Goal: Check status: Check status

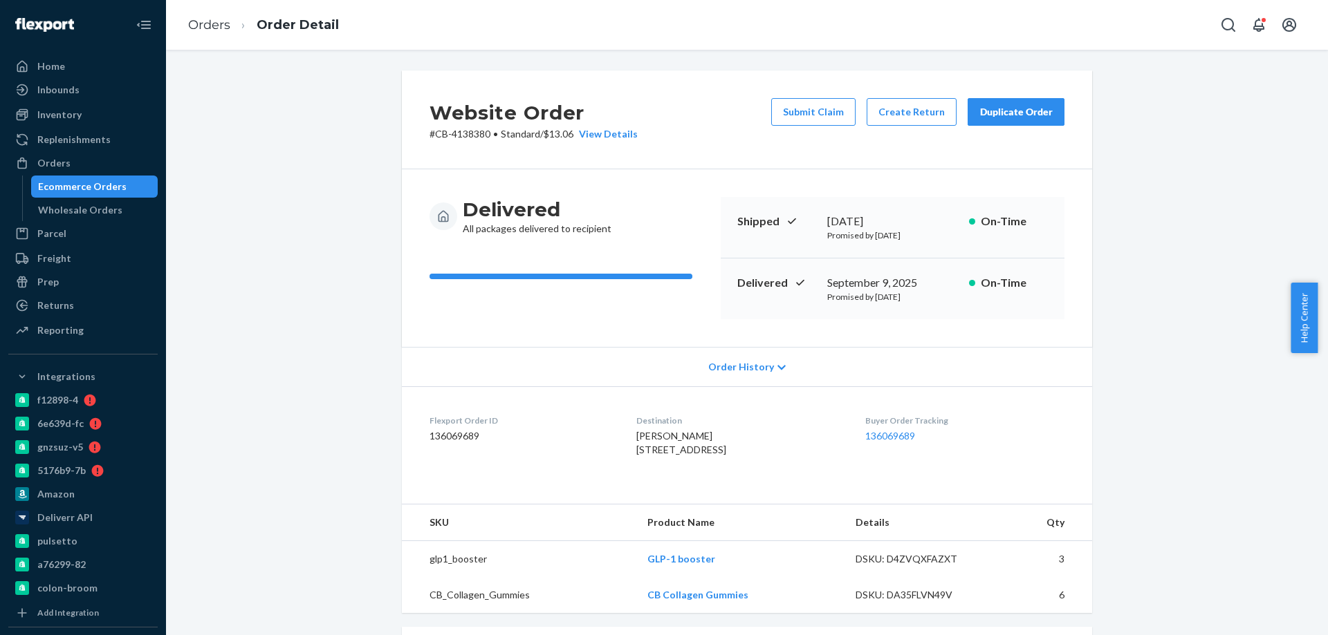
click at [129, 179] on div "Ecommerce Orders" at bounding box center [94, 186] width 124 height 19
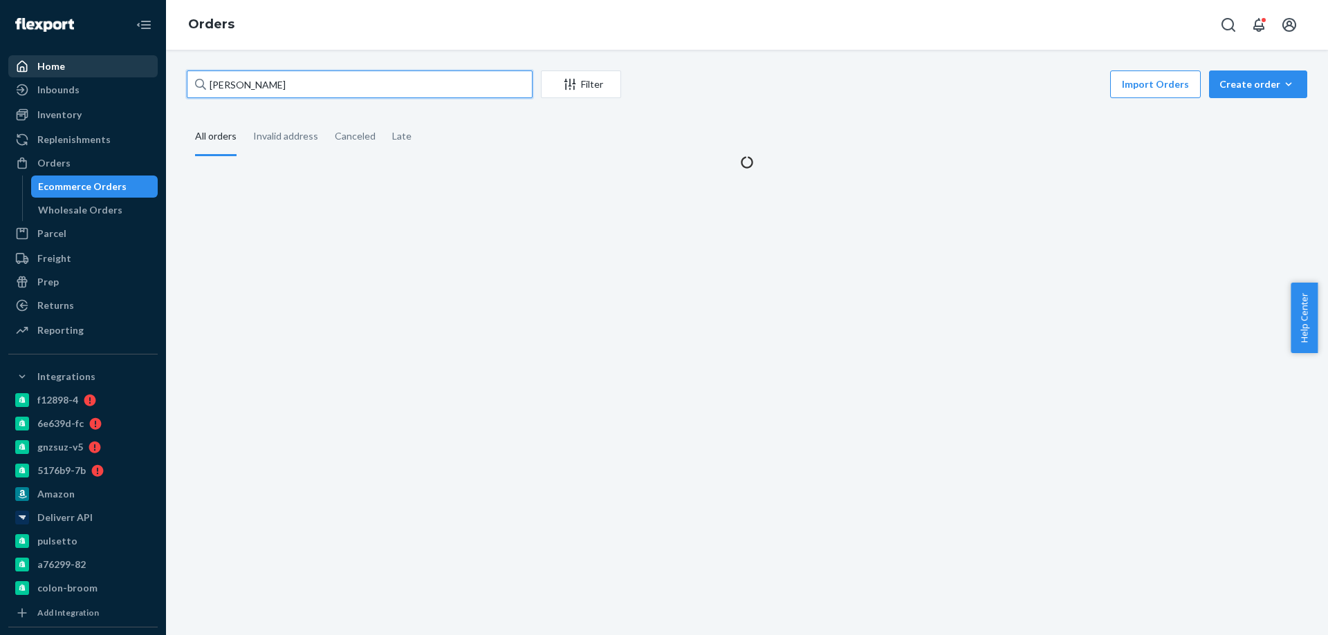
paste input "3898434"
drag, startPoint x: 233, startPoint y: 84, endPoint x: 103, endPoint y: 71, distance: 130.6
click at [126, 77] on div "Home Inbounds Shipping Plans Problems Inventory Products Branded Packaging Repl…" at bounding box center [664, 317] width 1328 height 635
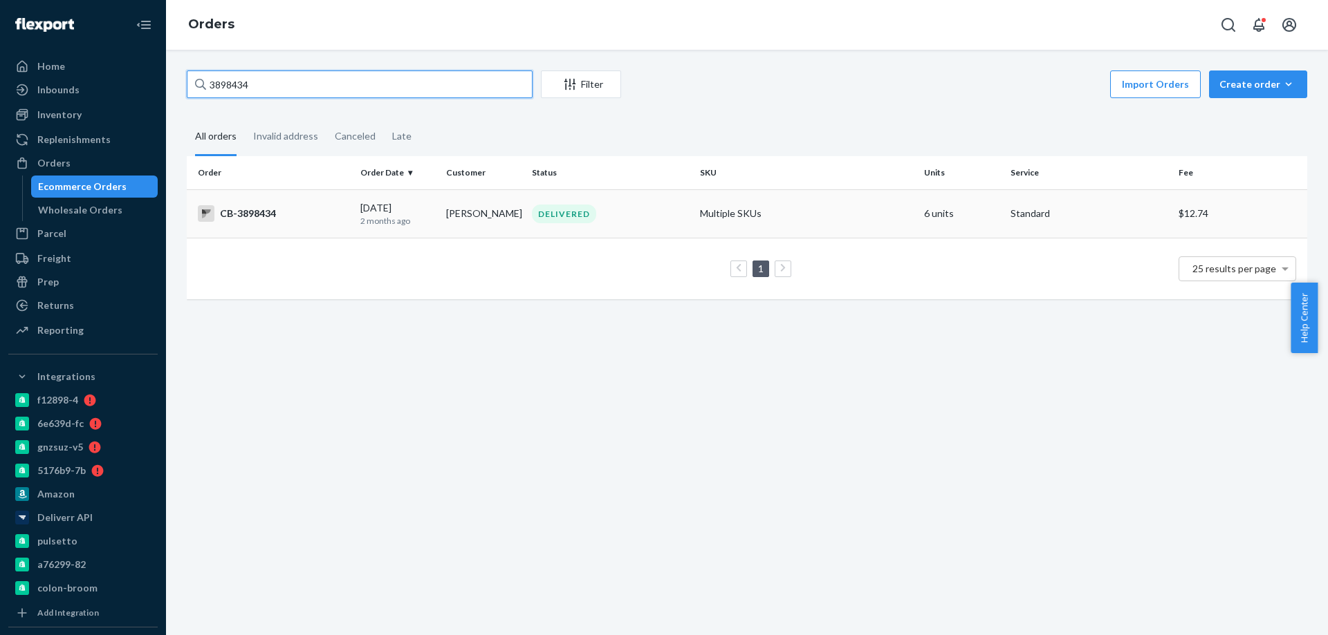
type input "3898434"
click at [449, 216] on td "[PERSON_NAME]" at bounding box center [483, 213] width 86 height 48
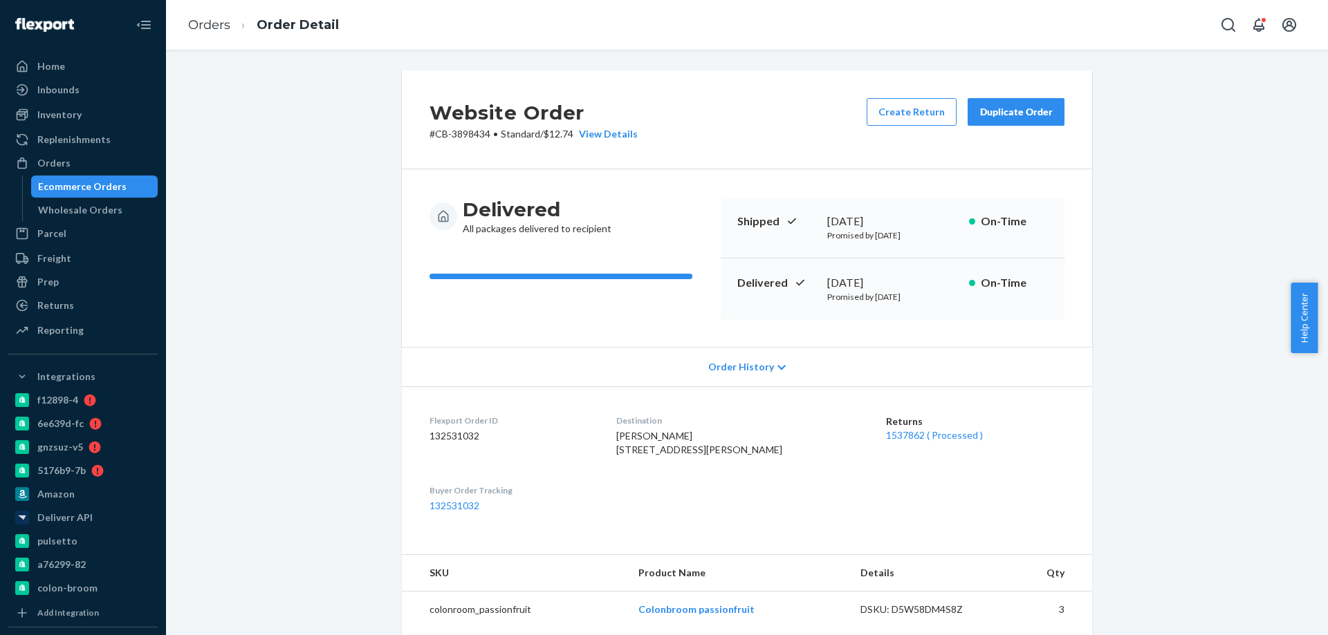
click at [909, 443] on div "1537862 ( Processed )" at bounding box center [975, 436] width 178 height 14
click at [898, 440] on link "1537862 ( Processed )" at bounding box center [934, 435] width 97 height 12
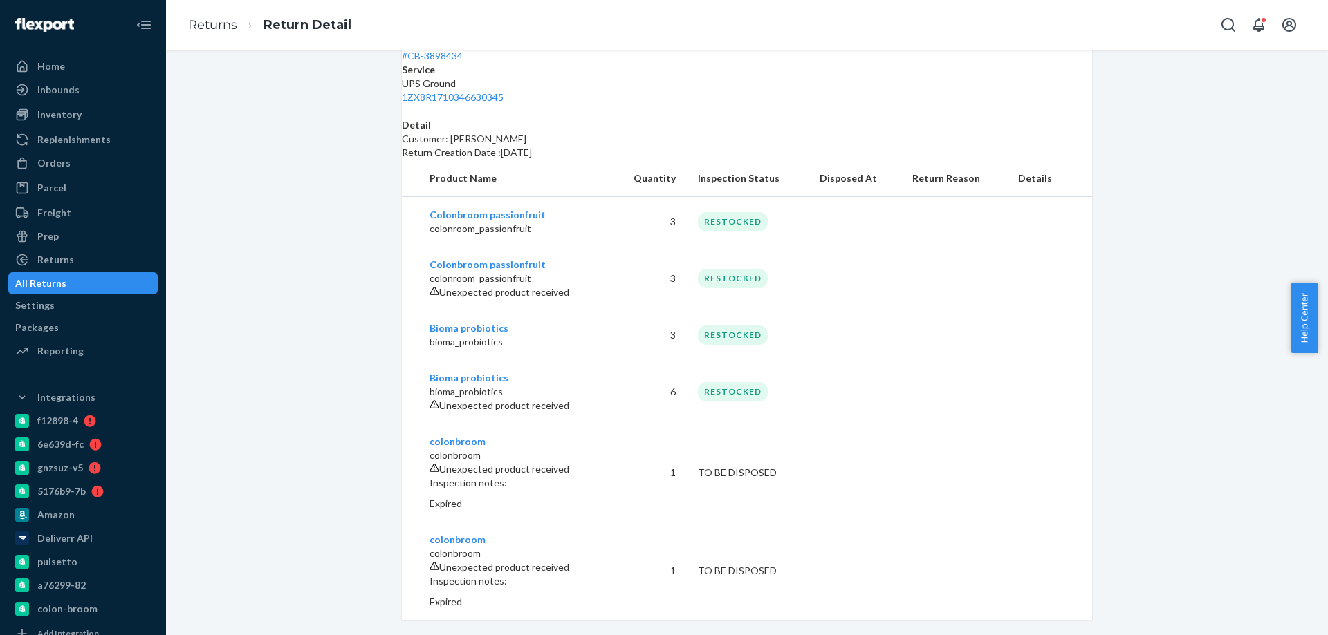
scroll to position [431, 0]
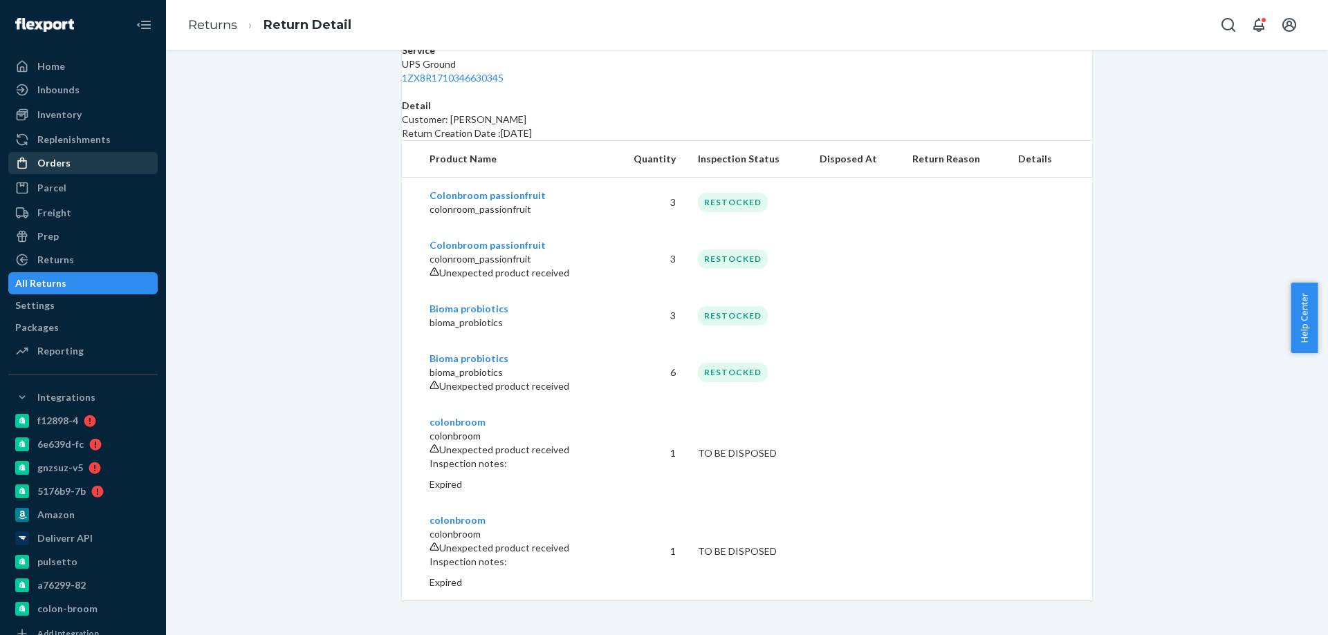
click at [88, 165] on div "Orders" at bounding box center [83, 163] width 147 height 19
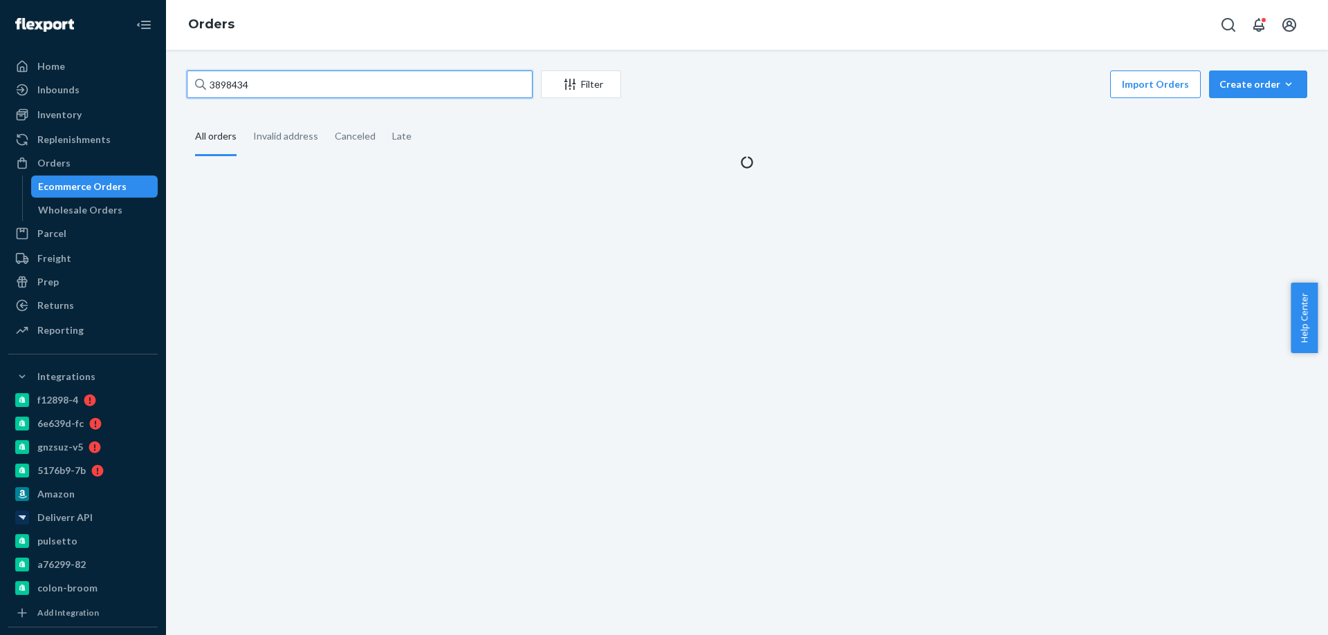
drag, startPoint x: 280, startPoint y: 85, endPoint x: 292, endPoint y: 80, distance: 13.4
click at [283, 84] on input "3898434" at bounding box center [360, 85] width 346 height 28
drag, startPoint x: 297, startPoint y: 78, endPoint x: 0, endPoint y: 36, distance: 299.6
click at [0, 39] on div "Home Inbounds Shipping Plans Problems Inventory Products Branded Packaging Repl…" at bounding box center [664, 317] width 1328 height 635
paste input "920839"
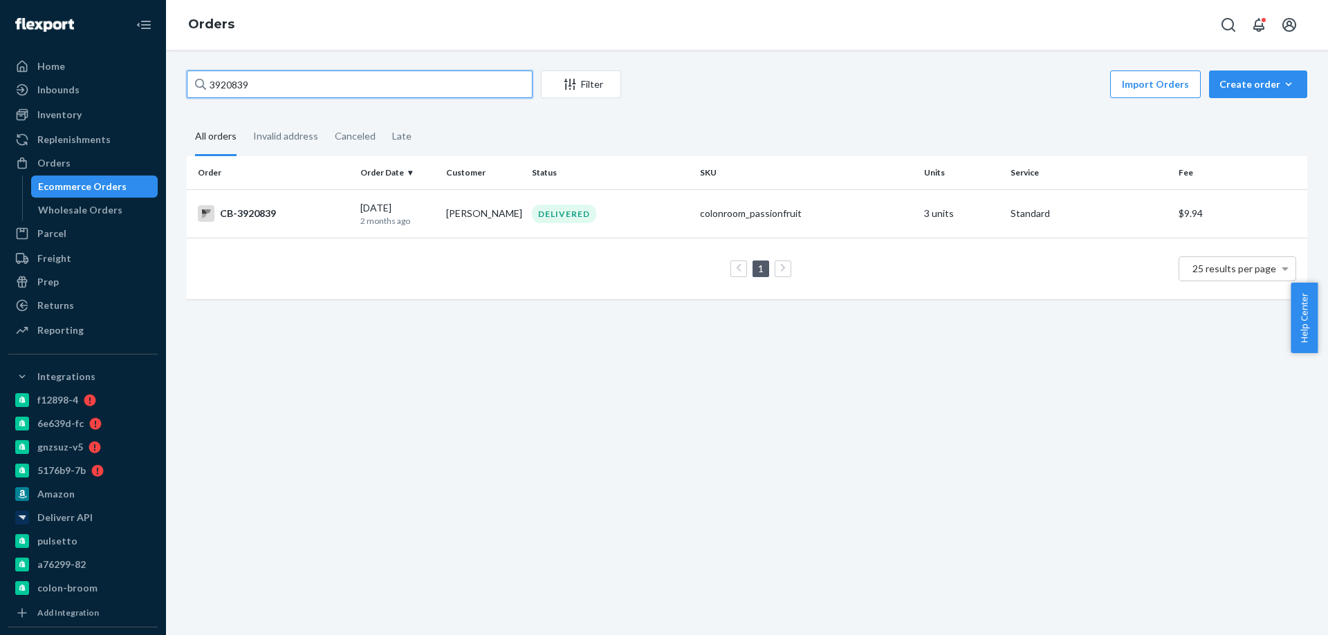
type input "3920839"
click at [526, 201] on td "DELIVERED" at bounding box center [610, 213] width 168 height 48
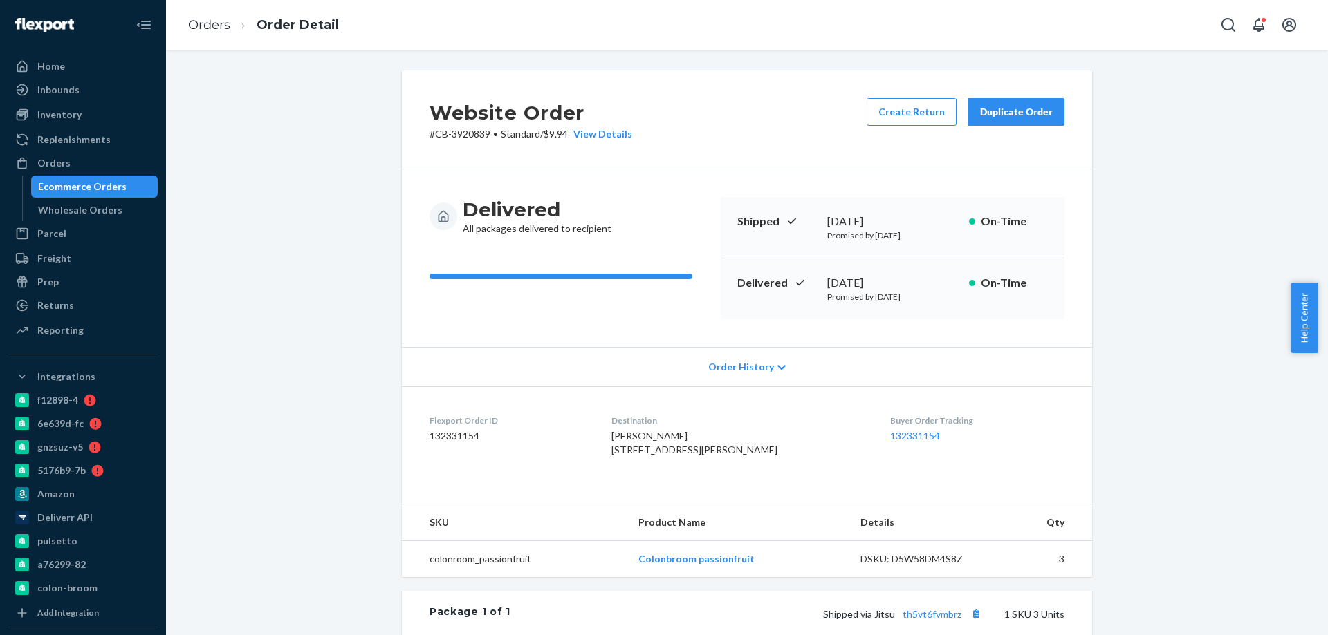
drag, startPoint x: 80, startPoint y: 193, endPoint x: 170, endPoint y: 167, distance: 94.3
click at [80, 192] on div "Ecommerce Orders" at bounding box center [82, 187] width 89 height 14
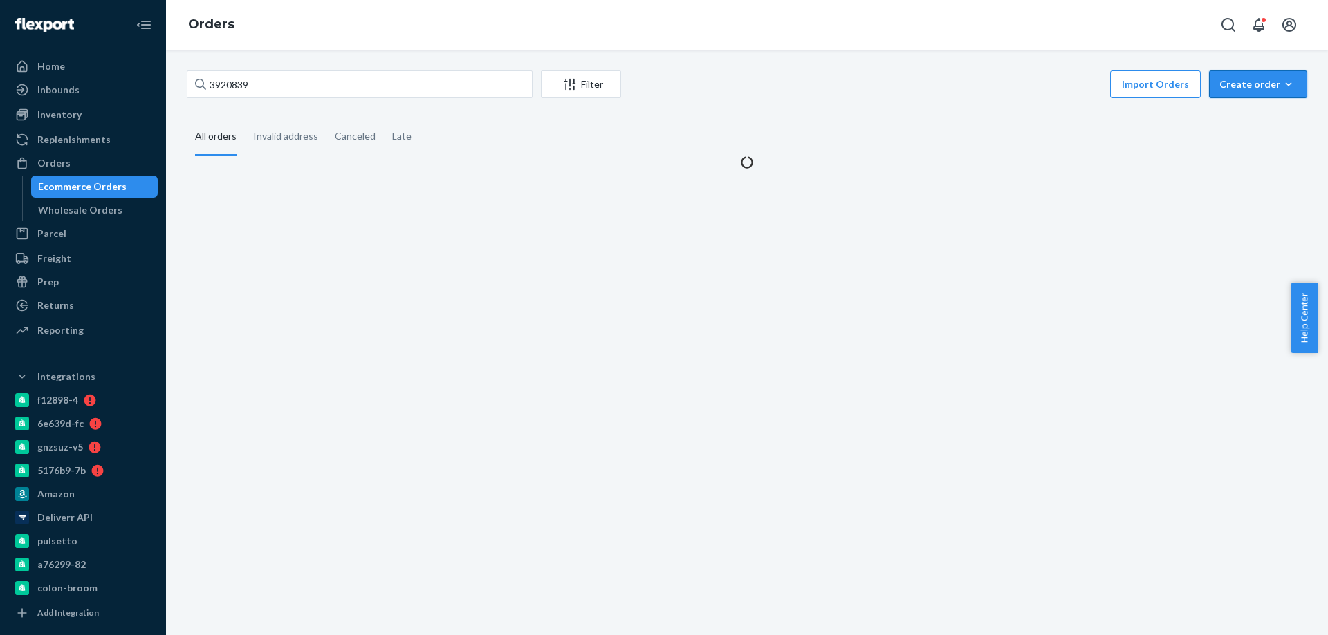
click at [1256, 87] on div "Create order" at bounding box center [1257, 84] width 77 height 14
click at [1245, 106] on span "Ecommerce order" at bounding box center [1221, 101] width 76 height 10
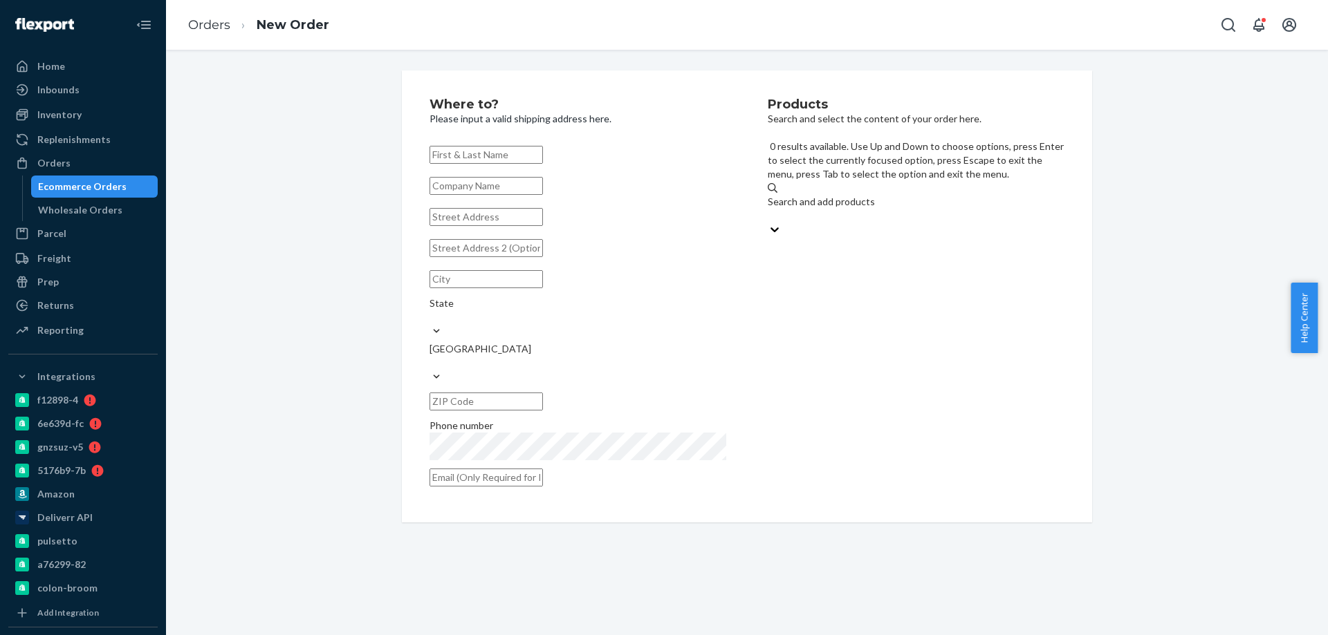
click at [835, 195] on div "Search and add products" at bounding box center [916, 202] width 297 height 14
click at [769, 209] on input "0 results available. Use Up and Down to choose options, press Enter to select t…" at bounding box center [768, 216] width 1 height 14
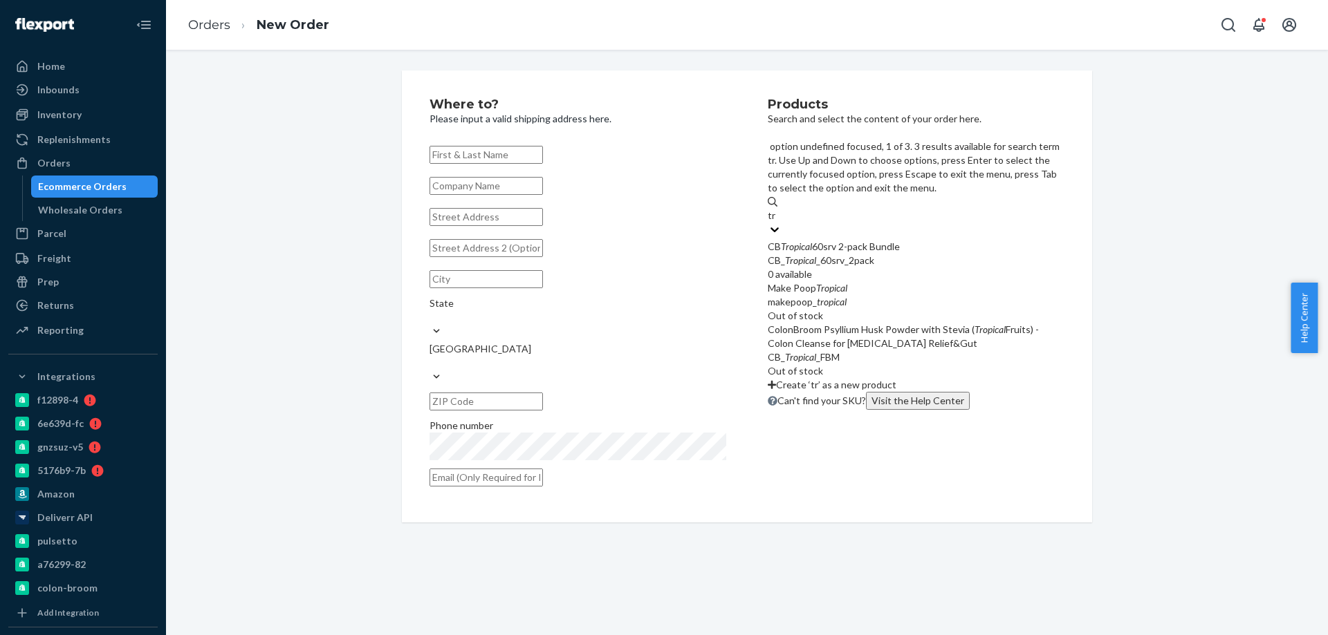
type input "t"
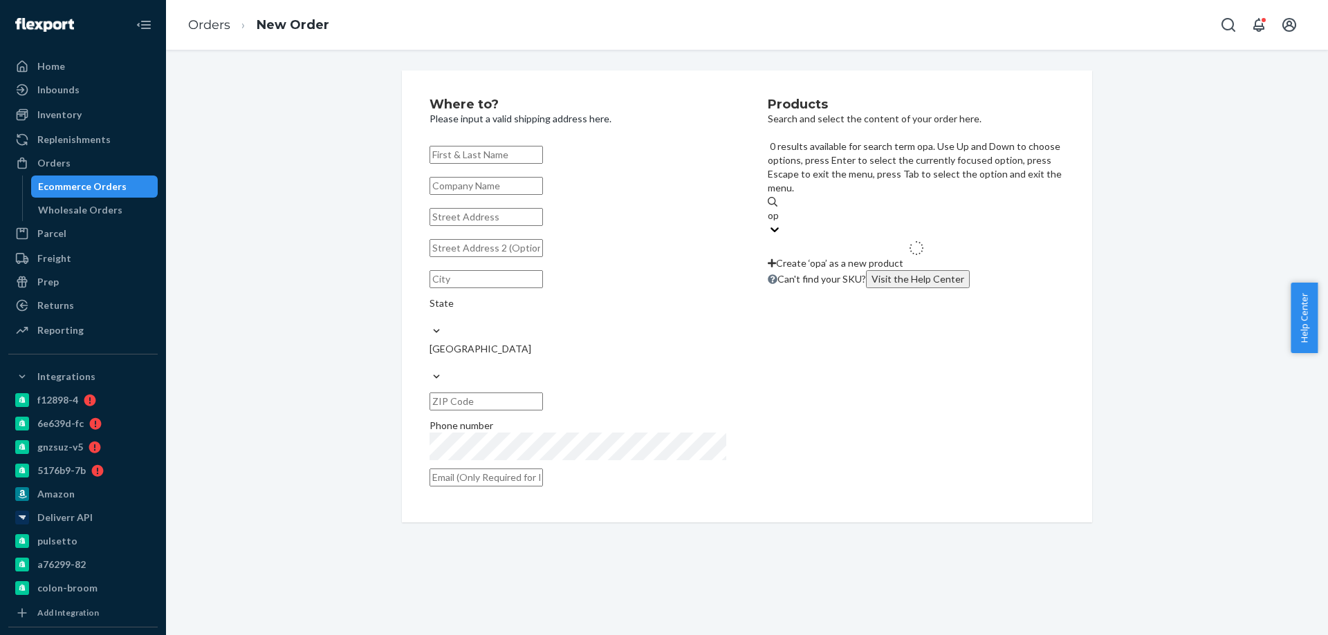
type input "o"
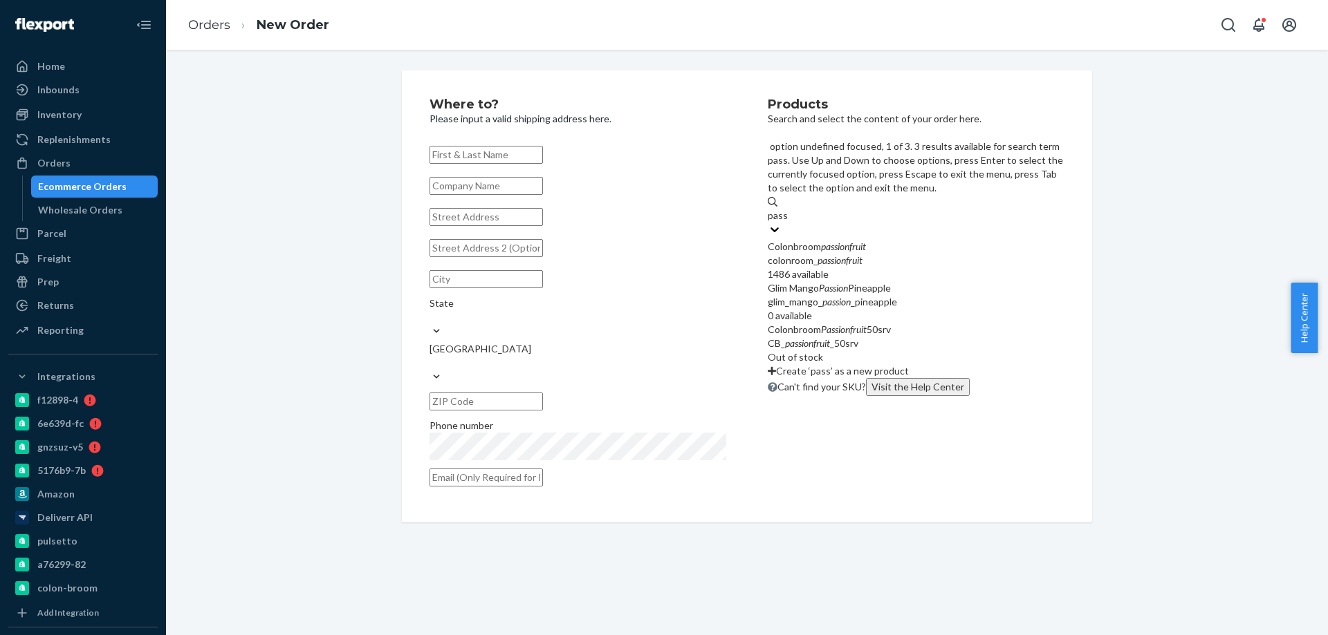
type input "pass"
click at [269, 268] on div "Where to? Please input a valid shipping address here. State United States Phone…" at bounding box center [746, 297] width 1141 height 452
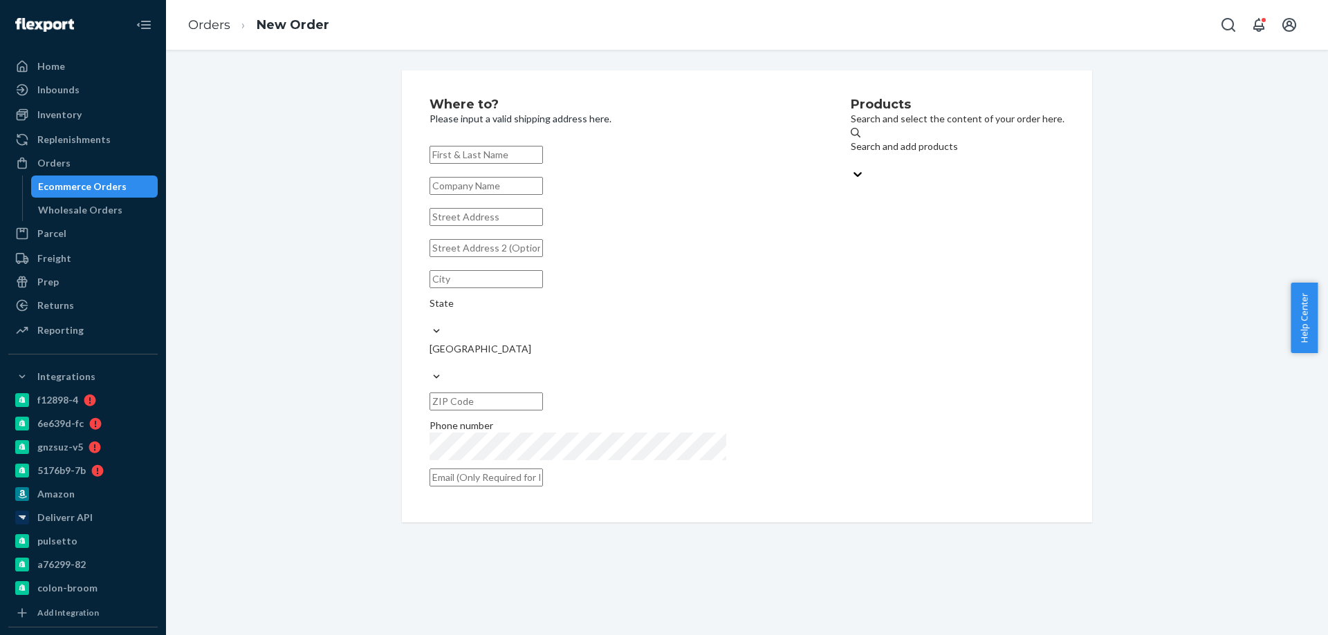
click at [102, 180] on div "Ecommerce Orders" at bounding box center [82, 187] width 89 height 14
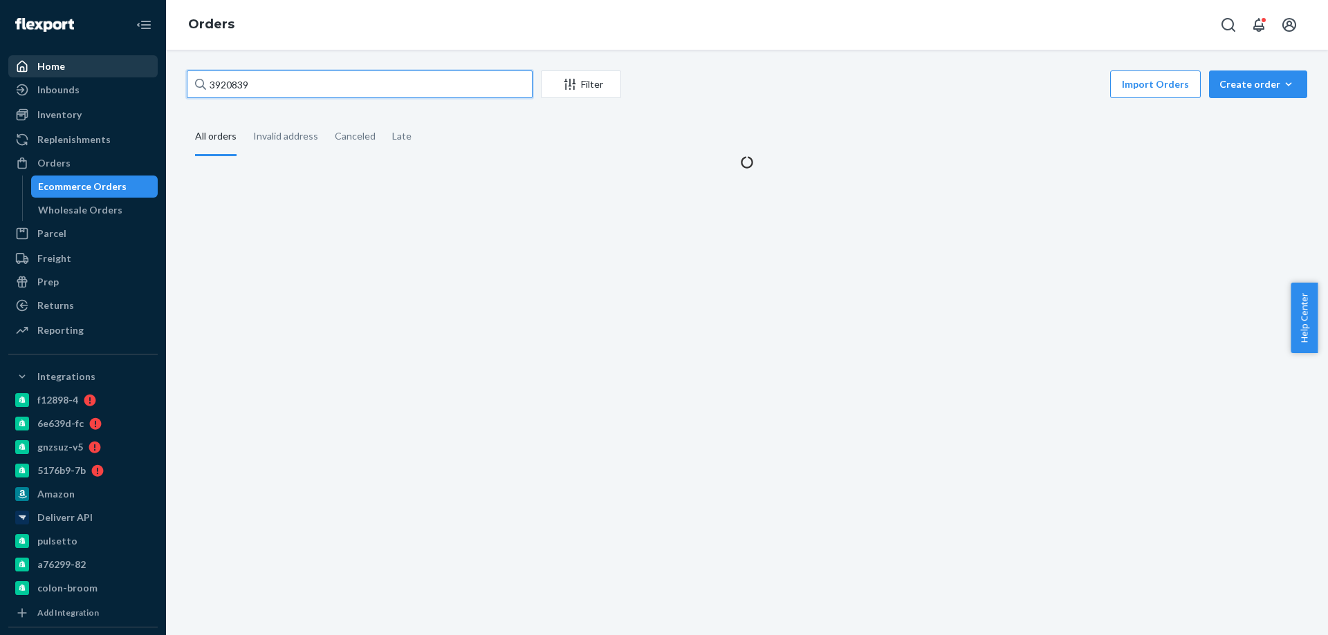
drag, startPoint x: 114, startPoint y: 66, endPoint x: 94, endPoint y: 62, distance: 20.6
click at [104, 66] on div "Home Inbounds Shipping Plans Problems Inventory Products Branded Packaging Repl…" at bounding box center [664, 317] width 1328 height 635
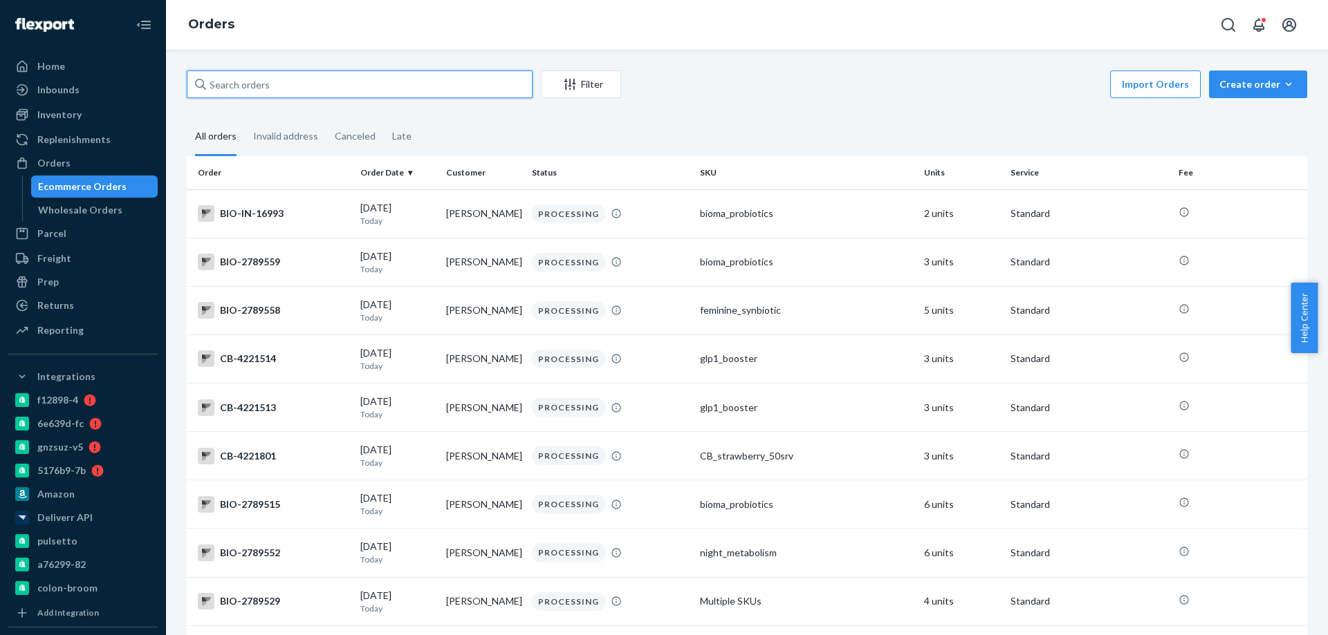
click at [229, 88] on input "text" at bounding box center [360, 85] width 346 height 28
paste input "4213935"
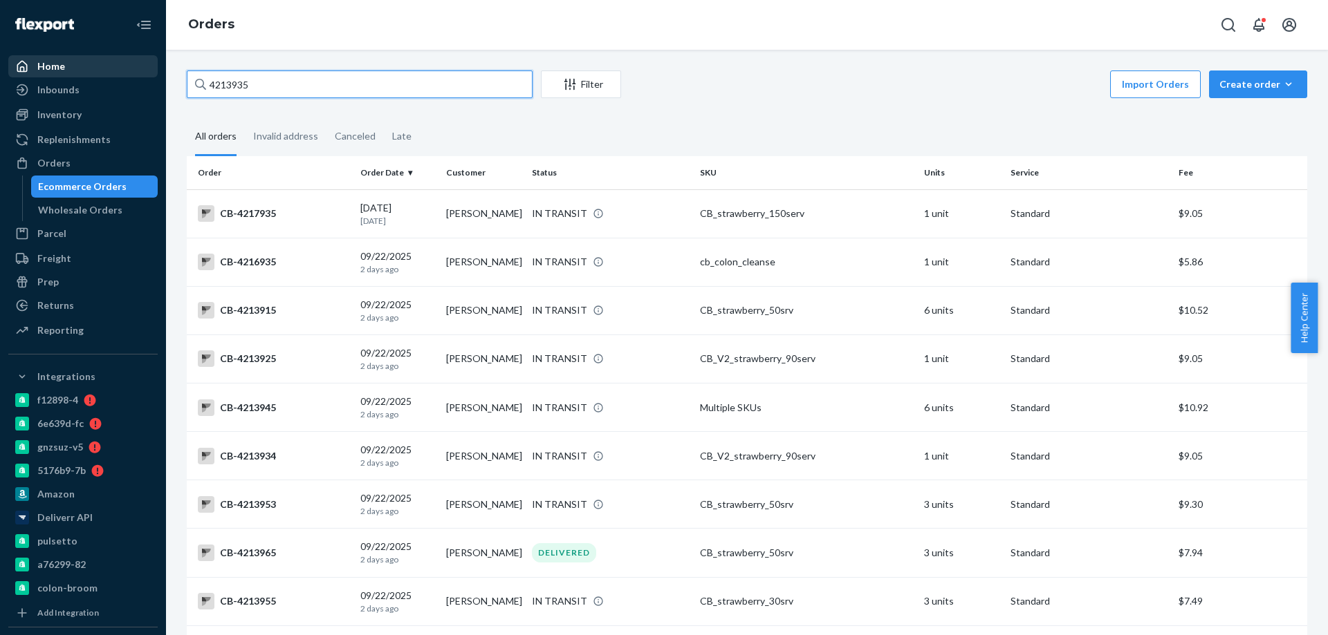
click at [119, 79] on div "Home Inbounds Shipping Plans Problems Inventory Products Branded Packaging Repl…" at bounding box center [664, 317] width 1328 height 635
paste input "3947723"
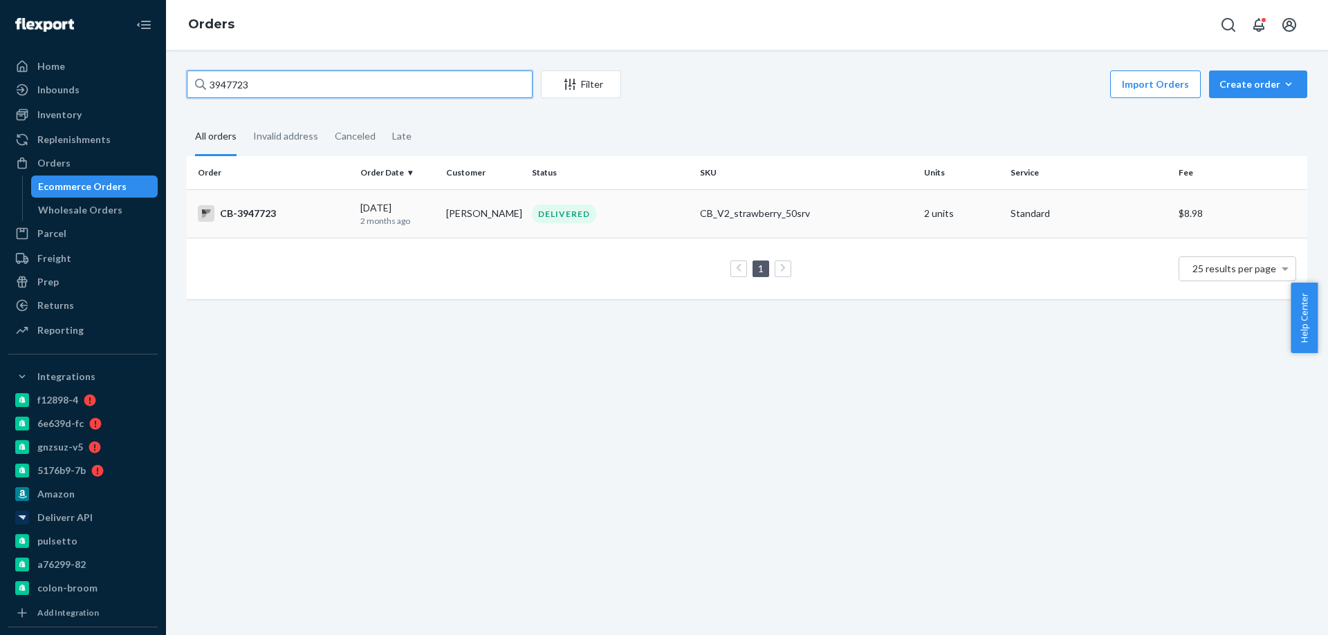
type input "3947723"
click at [651, 214] on div "DELIVERED" at bounding box center [610, 214] width 162 height 19
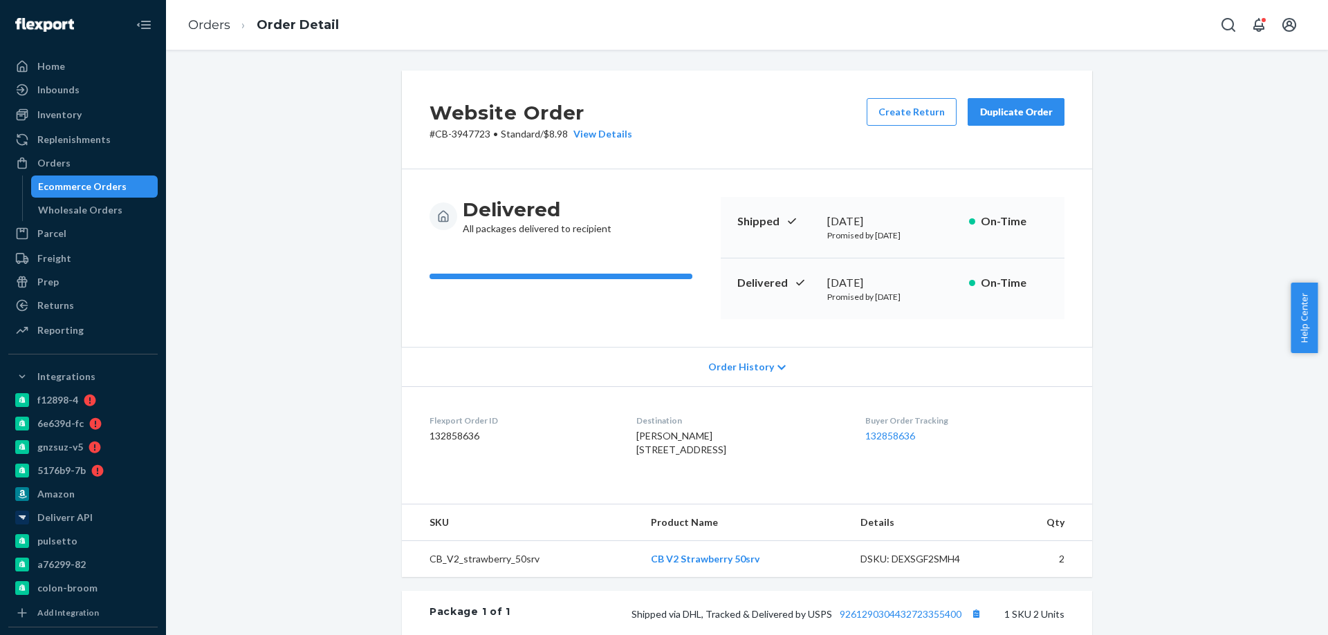
copy div "2025"
copy div "29, 2025"
copy div "ly 29, 2025"
copy div "uly 29, 2025"
copy div "[DATE]"
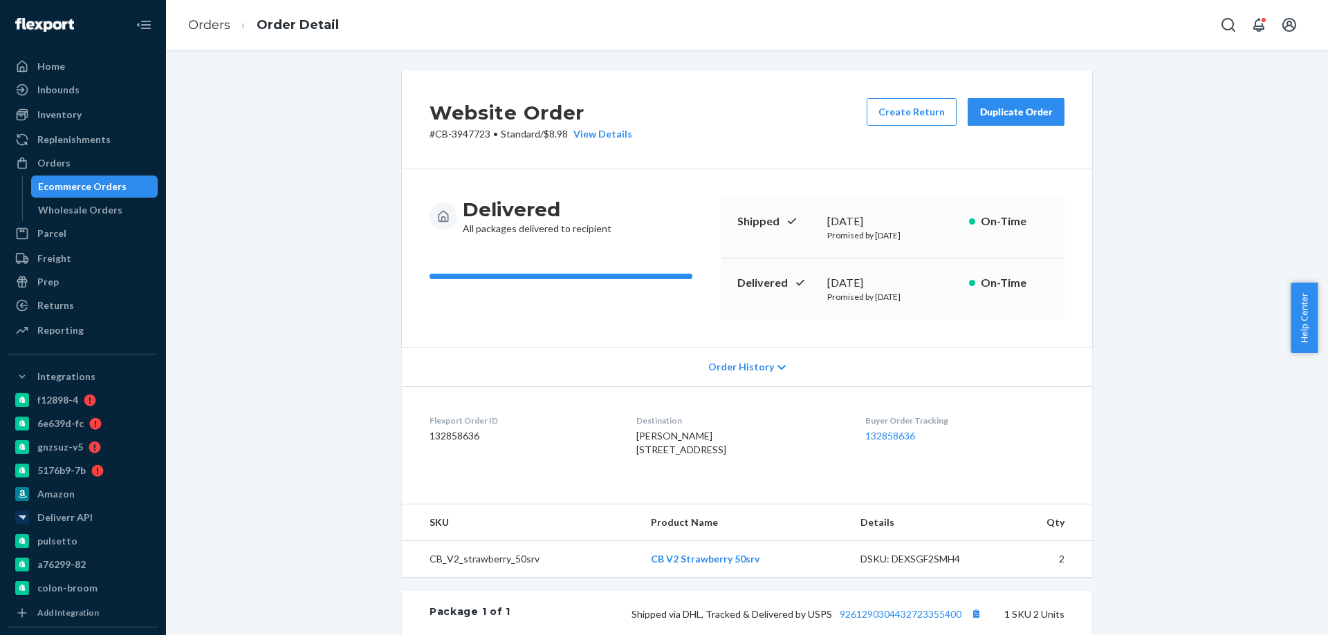
drag, startPoint x: 901, startPoint y: 278, endPoint x: 837, endPoint y: 274, distance: 64.4
click at [827, 284] on div "[DATE]" at bounding box center [892, 283] width 131 height 16
click at [104, 176] on link "Ecommerce Orders" at bounding box center [94, 187] width 127 height 22
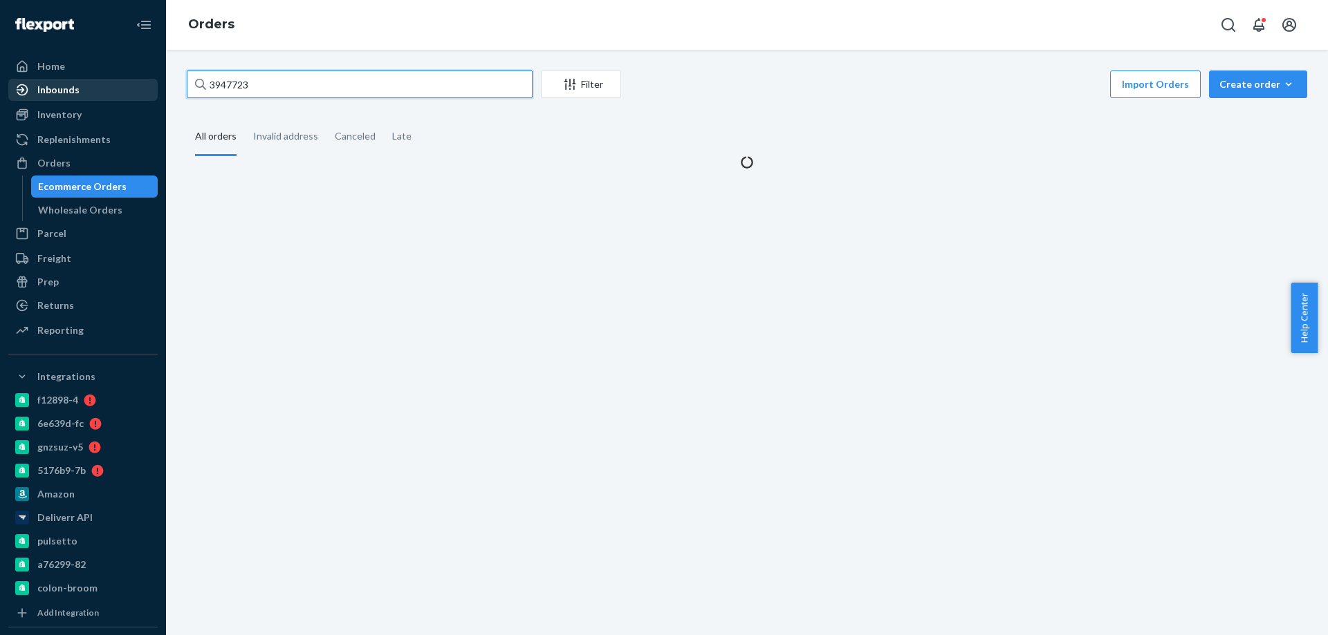
drag, startPoint x: 279, startPoint y: 75, endPoint x: 103, endPoint y: 89, distance: 176.8
click at [103, 89] on div "Home Inbounds Shipping Plans Problems Inventory Products Branded Packaging Repl…" at bounding box center [664, 317] width 1328 height 635
paste input "4167114"
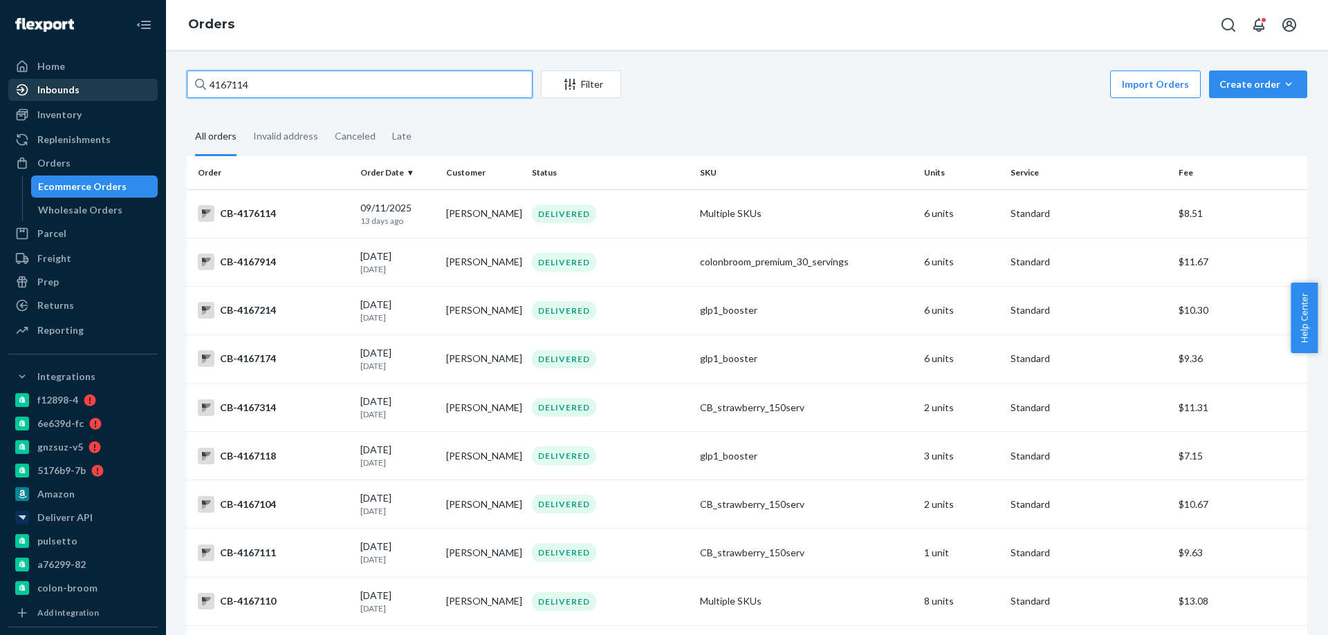
drag, startPoint x: 192, startPoint y: 82, endPoint x: 66, endPoint y: 95, distance: 125.9
click at [59, 73] on div "Home Inbounds Shipping Plans Problems Inventory Products Branded Packaging Repl…" at bounding box center [664, 317] width 1328 height 635
paste input "3987858"
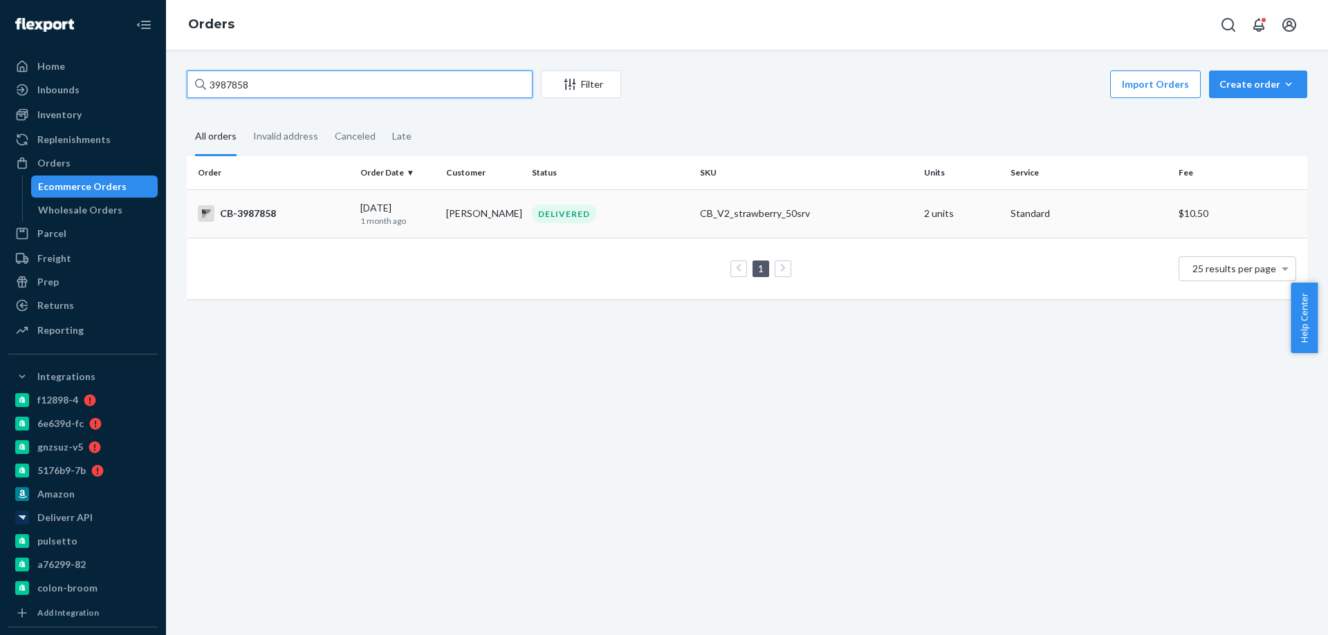
type input "3987858"
click at [492, 214] on td "[PERSON_NAME]" at bounding box center [483, 213] width 86 height 48
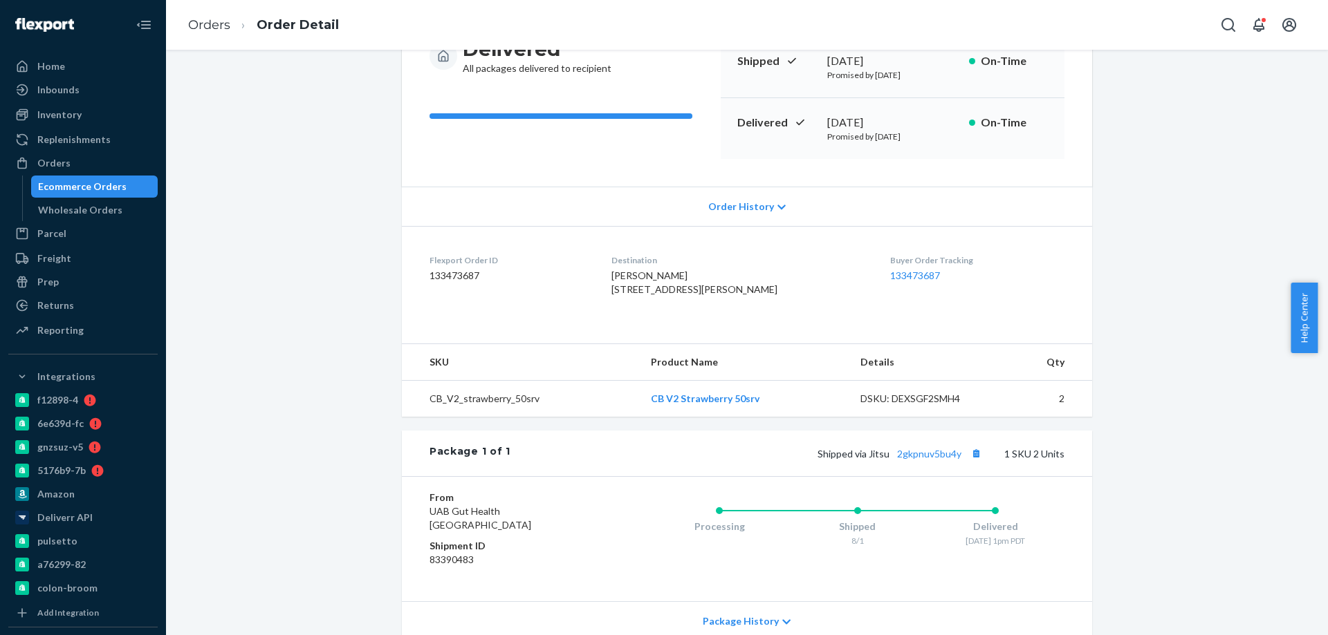
scroll to position [309, 0]
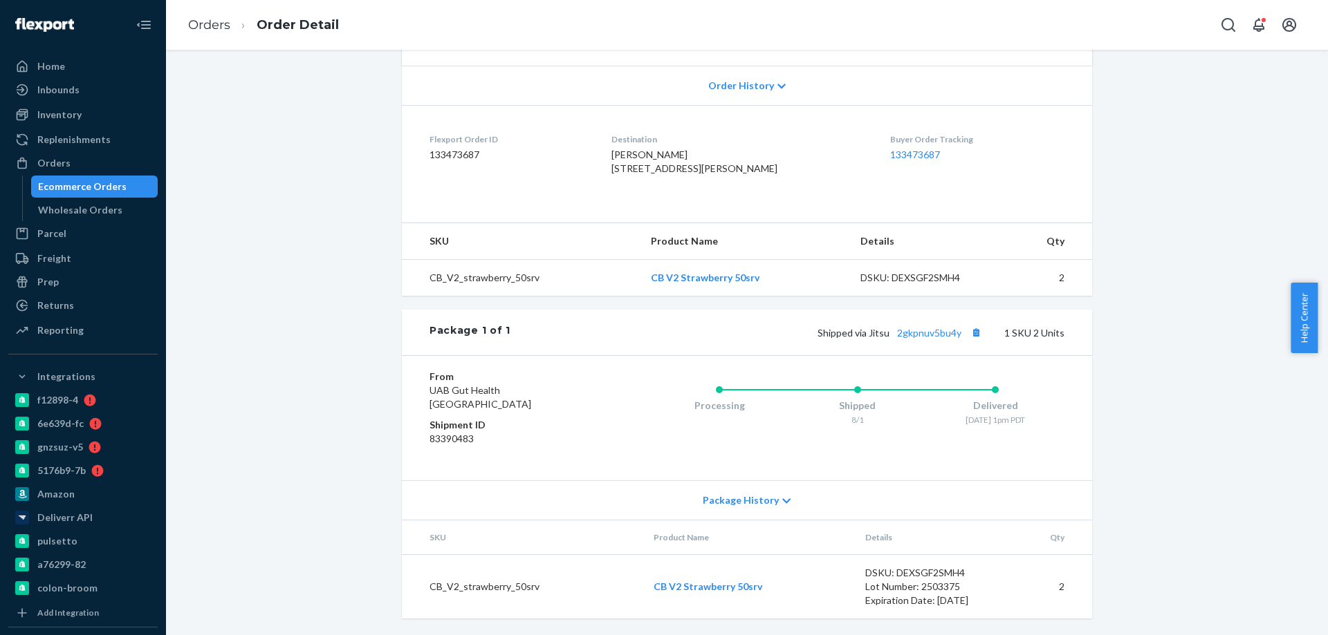
click at [142, 171] on div "Orders" at bounding box center [83, 163] width 147 height 19
click at [111, 180] on div "Ecommerce Orders" at bounding box center [82, 187] width 89 height 14
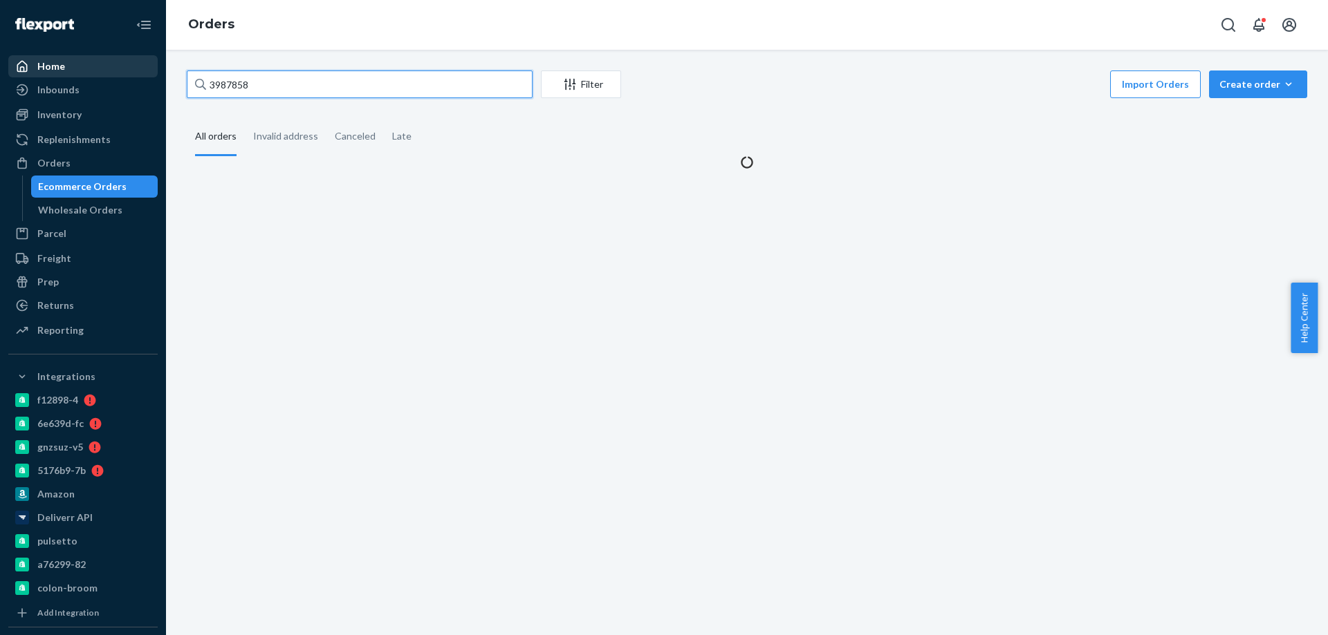
drag, startPoint x: 308, startPoint y: 81, endPoint x: 52, endPoint y: 68, distance: 256.9
click at [174, 71] on div "3987858 Filter Import Orders Create order Ecommerce order Removal order All ord…" at bounding box center [747, 343] width 1162 height 586
paste input "4201421"
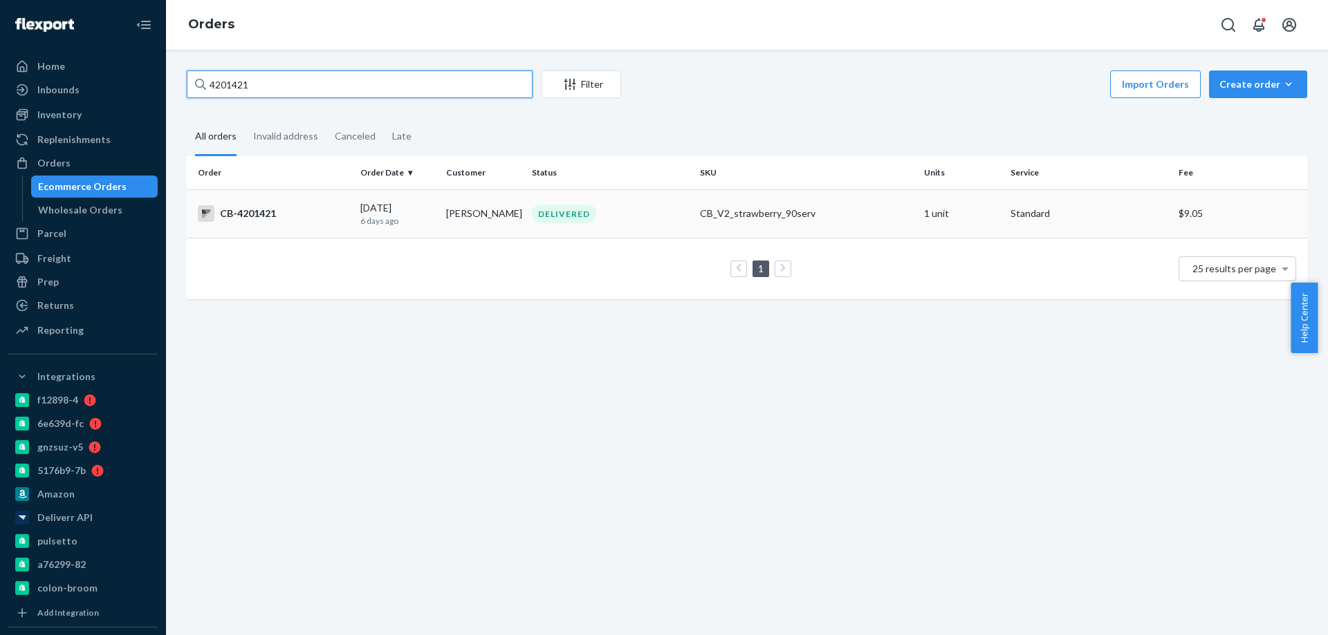
type input "4201421"
click at [456, 208] on td "[PERSON_NAME]" at bounding box center [483, 213] width 86 height 48
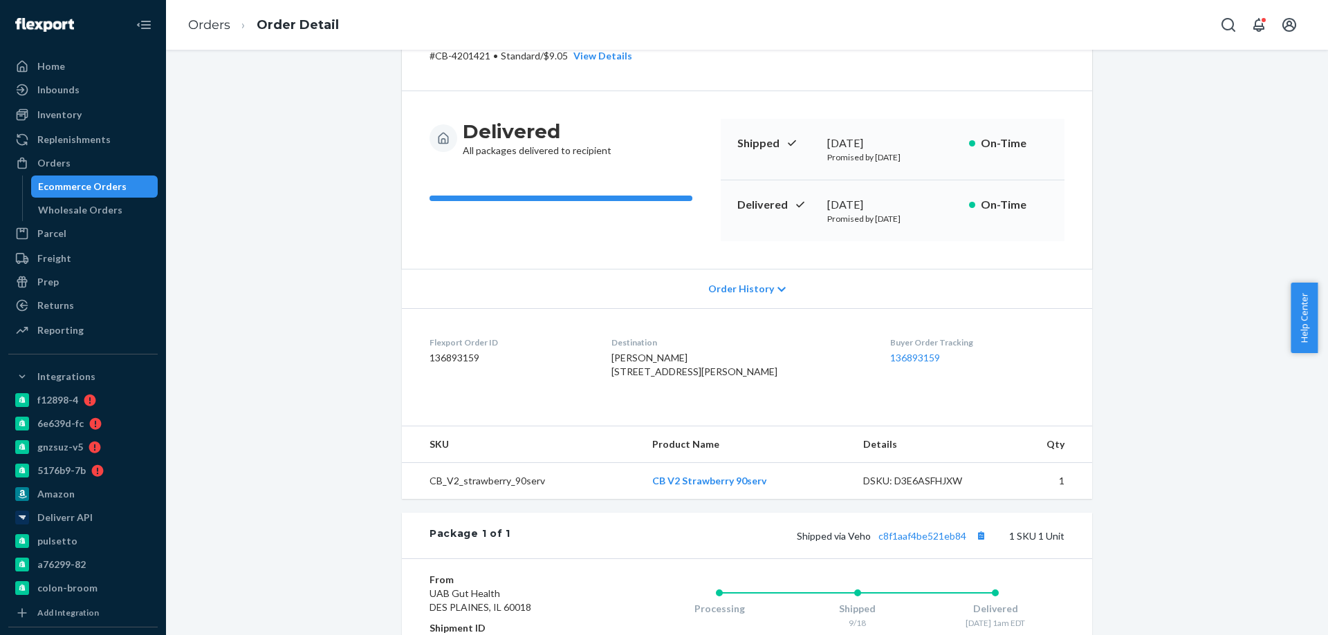
scroll to position [207, 0]
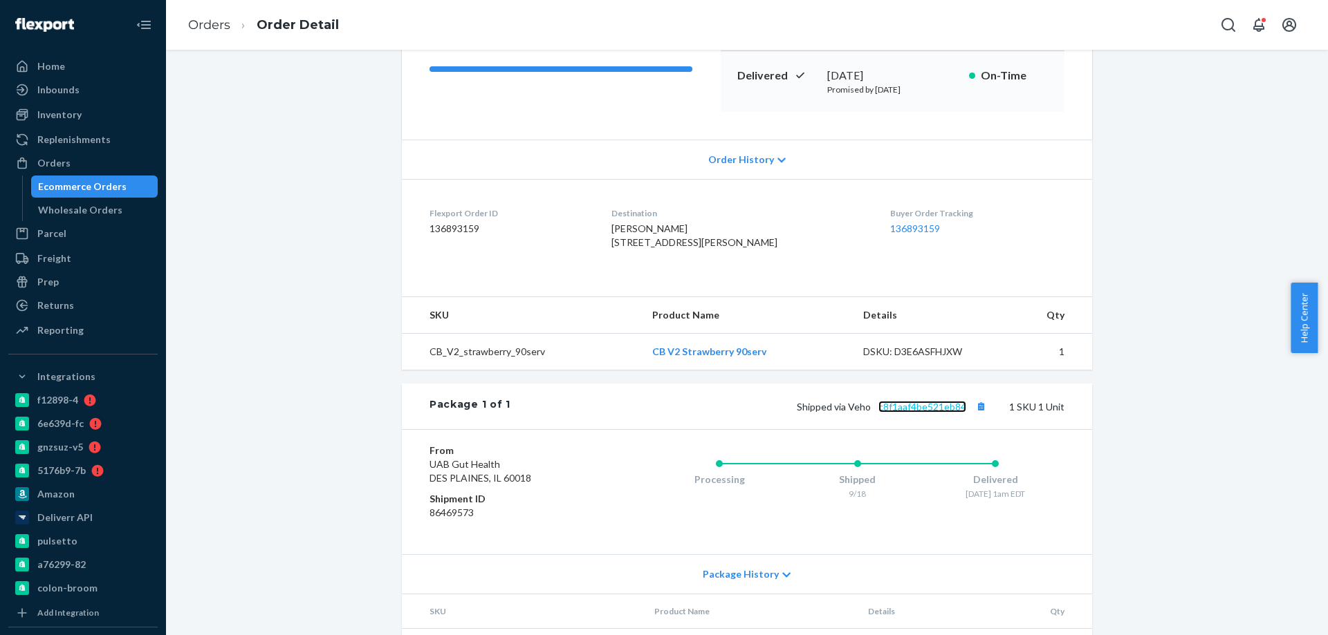
click at [896, 413] on link "c8f1aaf4be521eb84" at bounding box center [922, 407] width 88 height 12
click at [62, 185] on div "Ecommerce Orders" at bounding box center [82, 187] width 89 height 14
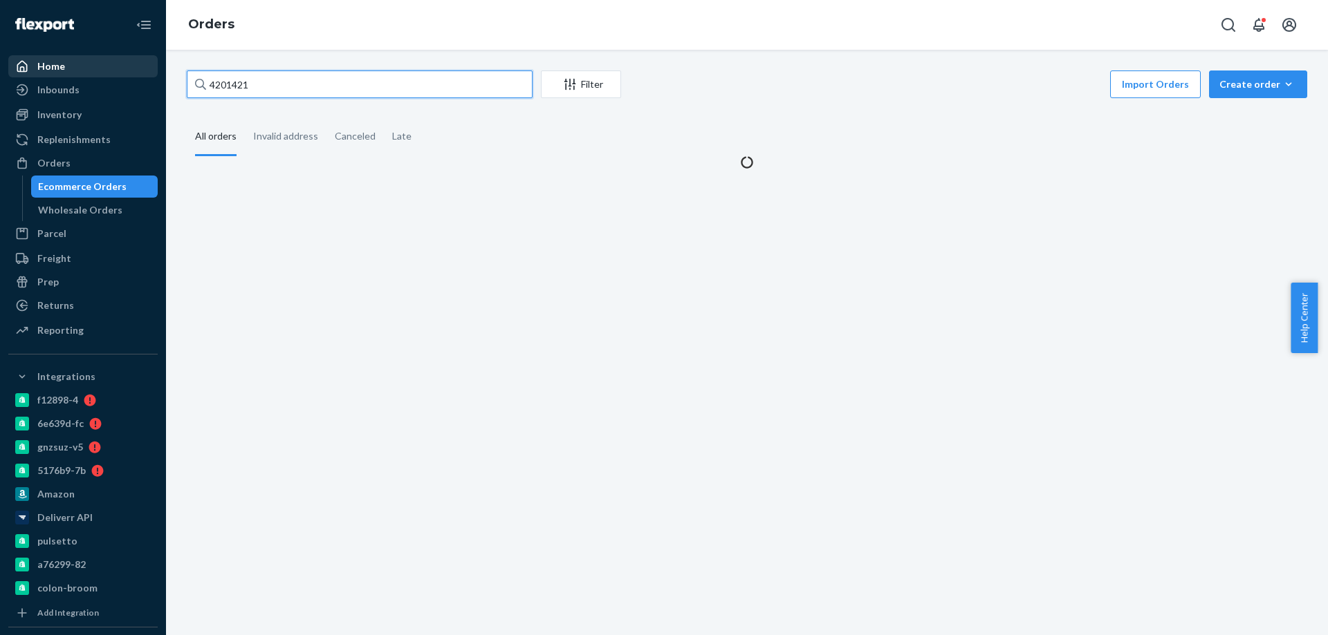
drag, startPoint x: 275, startPoint y: 75, endPoint x: 67, endPoint y: 69, distance: 208.2
click at [107, 77] on div "Home Inbounds Shipping Plans Problems Inventory Products Branded Packaging Repl…" at bounding box center [664, 317] width 1328 height 635
paste input "3931567"
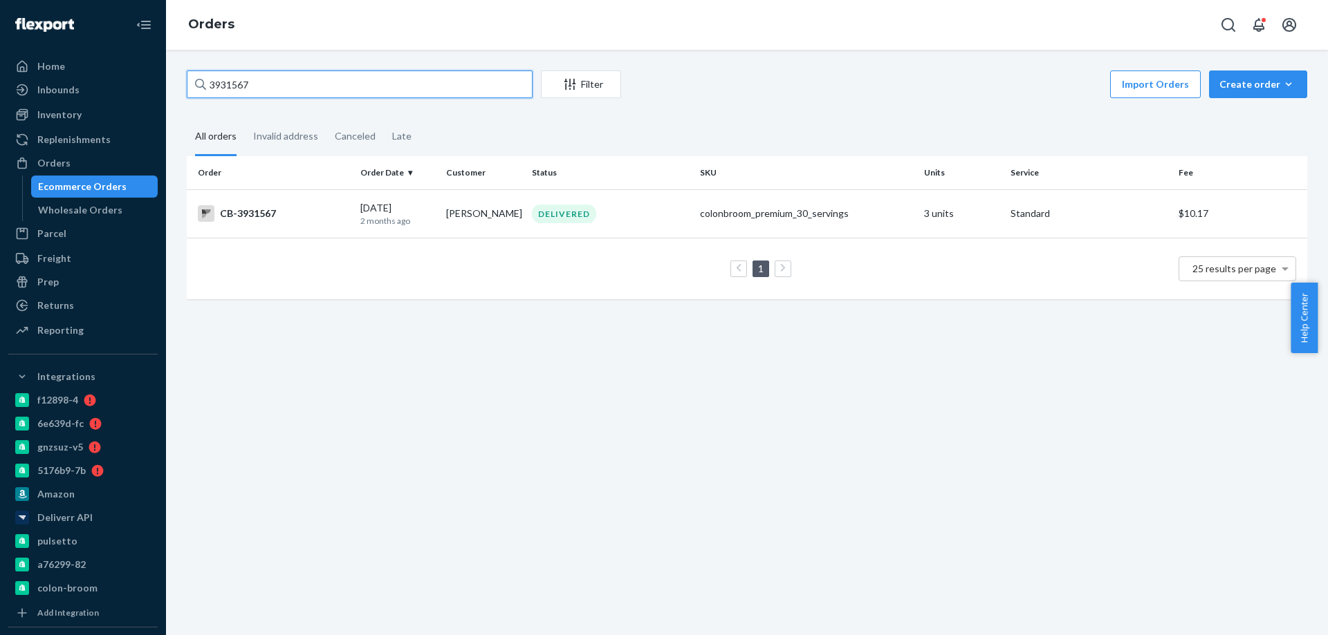
type input "3931567"
click at [95, 187] on div "Ecommerce Orders" at bounding box center [82, 187] width 89 height 14
drag, startPoint x: 304, startPoint y: 77, endPoint x: 32, endPoint y: 44, distance: 273.8
click at [41, 45] on div "Home Inbounds Shipping Plans Problems Inventory Products Branded Packaging Repl…" at bounding box center [664, 317] width 1328 height 635
